Goal: Subscribe to service/newsletter

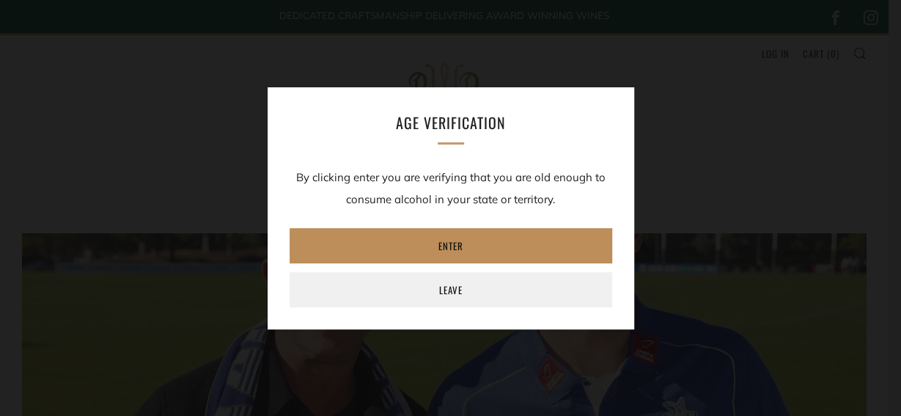
click at [451, 243] on link "Enter" at bounding box center [451, 245] width 323 height 35
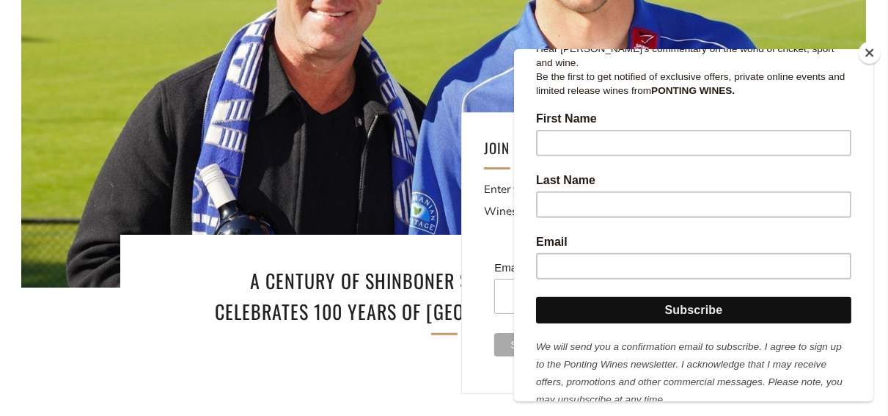
scroll to position [249, 0]
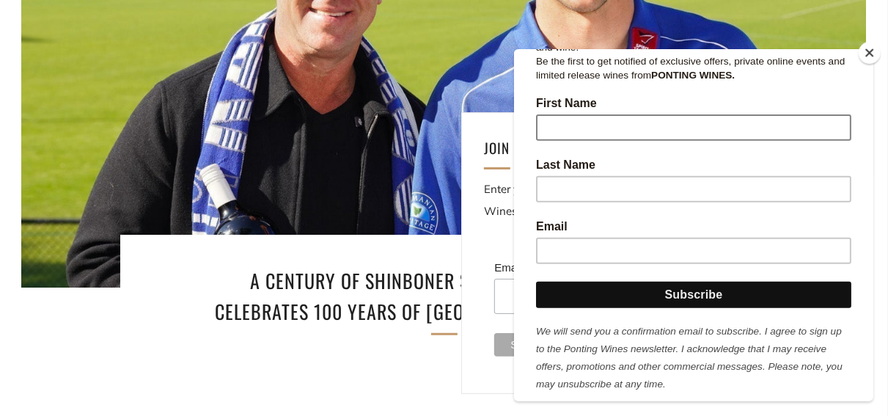
click at [545, 115] on input "First Name" at bounding box center [692, 128] width 315 height 26
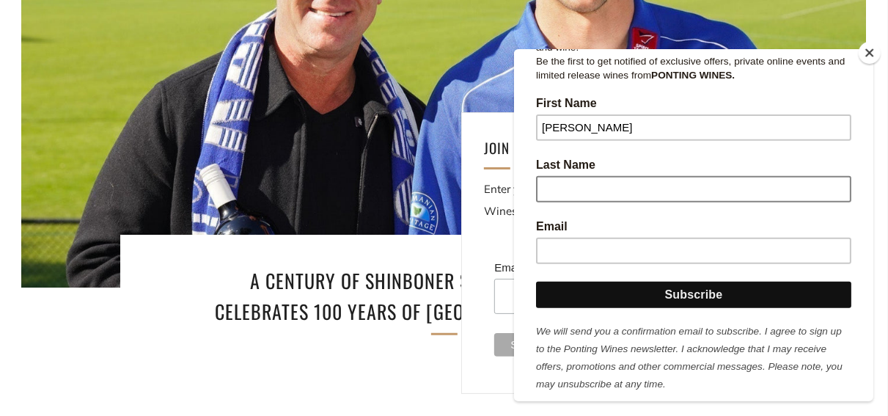
type input "[PERSON_NAME]"
drag, startPoint x: 543, startPoint y: 177, endPoint x: 526, endPoint y: 172, distance: 18.3
click at [535, 177] on input "Last Name" at bounding box center [692, 190] width 315 height 26
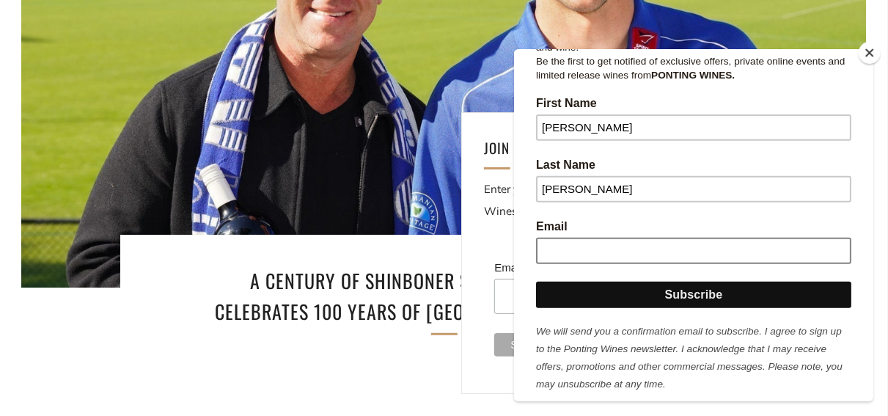
type input "[PERSON_NAME]"
click at [548, 238] on input "Email" at bounding box center [692, 251] width 315 height 26
type input "m"
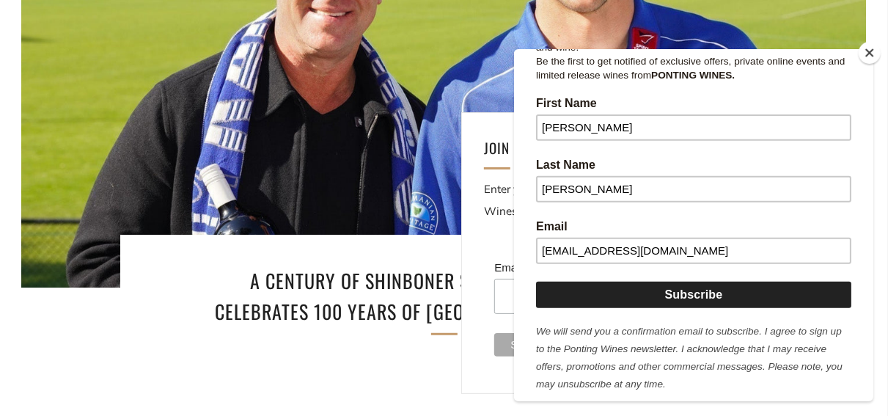
type input "[EMAIL_ADDRESS][DOMAIN_NAME]"
click at [689, 282] on input "Subscribe" at bounding box center [692, 295] width 315 height 26
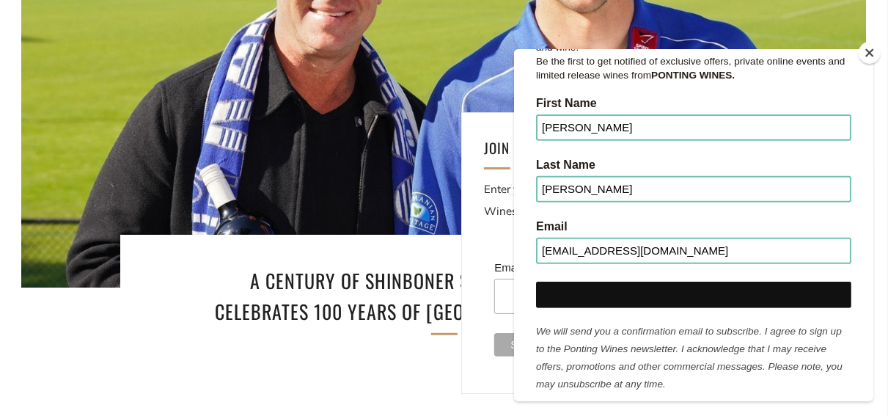
scroll to position [0, 0]
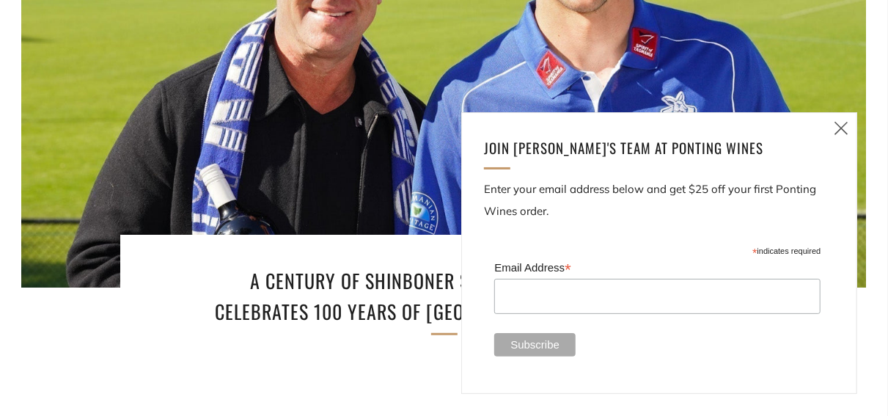
click at [843, 124] on icon at bounding box center [841, 128] width 18 height 18
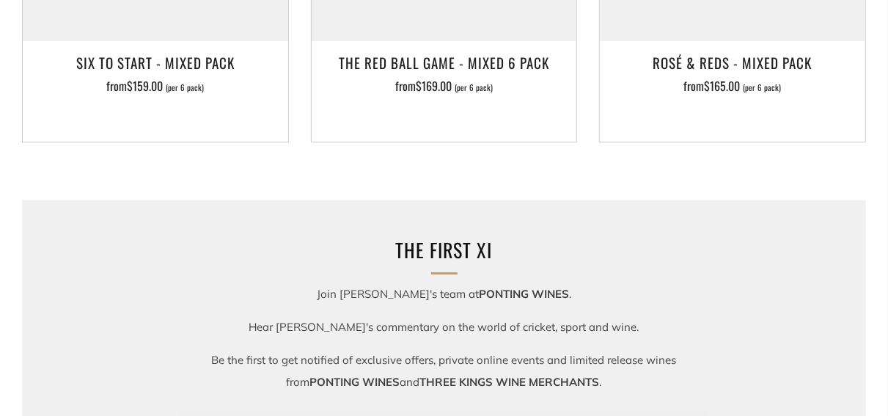
scroll to position [1771, 0]
